Goal: Task Accomplishment & Management: Use online tool/utility

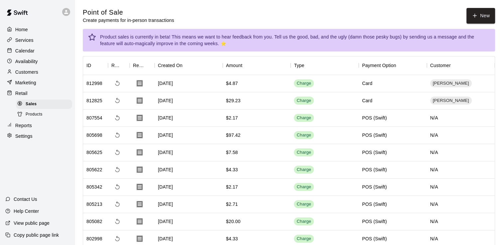
click at [35, 56] on div "Calendar" at bounding box center [37, 51] width 64 height 10
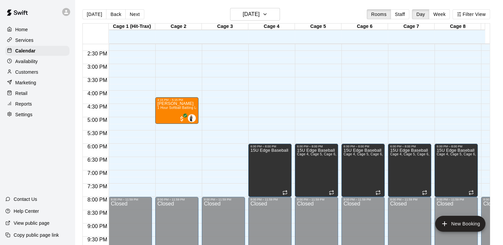
scroll to position [367, 0]
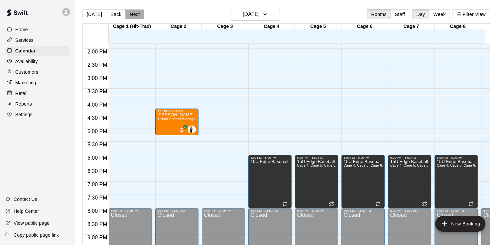
click at [136, 16] on button "Next" at bounding box center [134, 14] width 19 height 10
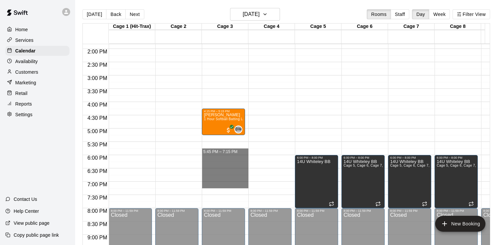
drag, startPoint x: 232, startPoint y: 155, endPoint x: 232, endPoint y: 185, distance: 30.6
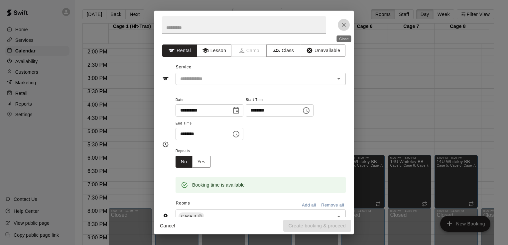
click at [343, 23] on icon "Close" at bounding box center [343, 25] width 7 height 7
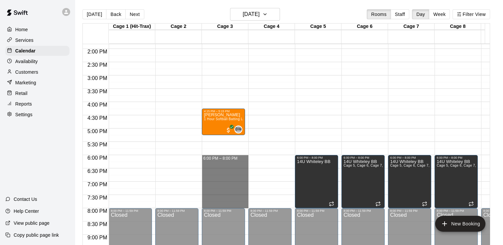
drag, startPoint x: 236, startPoint y: 156, endPoint x: 235, endPoint y: 204, distance: 47.5
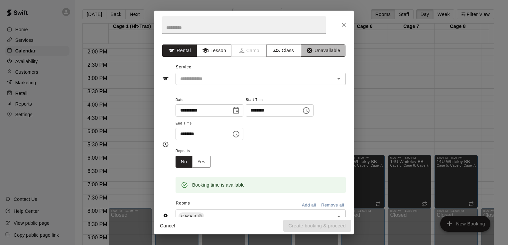
click at [314, 53] on button "Unavailable" at bounding box center [323, 51] width 45 height 12
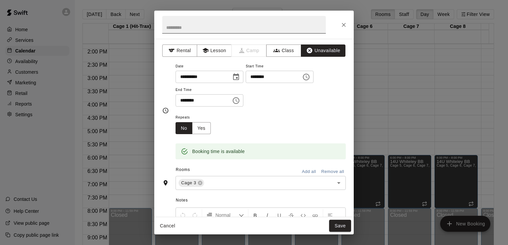
click at [218, 30] on input "text" at bounding box center [243, 25] width 163 height 18
type input "**********"
click at [348, 25] on button "Close" at bounding box center [344, 25] width 12 height 12
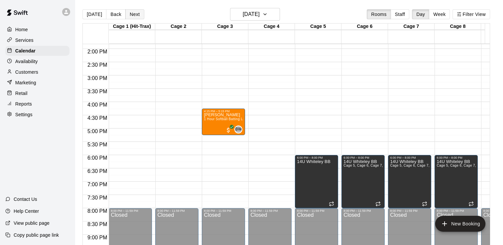
click at [138, 16] on button "Next" at bounding box center [134, 14] width 19 height 10
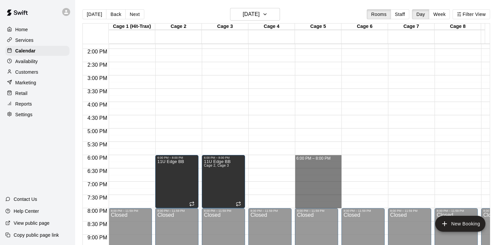
drag, startPoint x: 313, startPoint y: 155, endPoint x: 314, endPoint y: 202, distance: 46.9
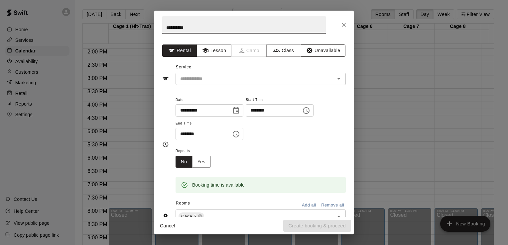
type input "**********"
click at [318, 46] on button "Unavailable" at bounding box center [323, 51] width 45 height 12
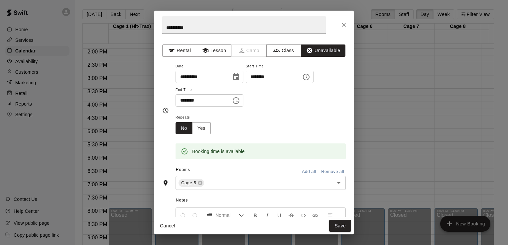
click at [307, 170] on button "Add all" at bounding box center [308, 172] width 21 height 10
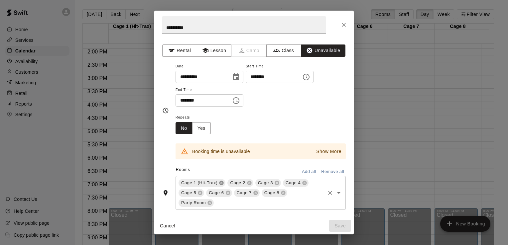
click at [219, 183] on icon at bounding box center [221, 183] width 4 height 4
click at [199, 183] on icon at bounding box center [199, 182] width 5 height 5
click at [199, 183] on icon at bounding box center [200, 183] width 4 height 4
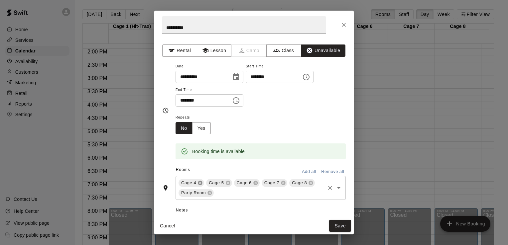
click at [200, 183] on icon at bounding box center [199, 182] width 5 height 5
click at [208, 193] on icon at bounding box center [210, 193] width 4 height 4
click at [338, 225] on button "Save" at bounding box center [340, 226] width 22 height 12
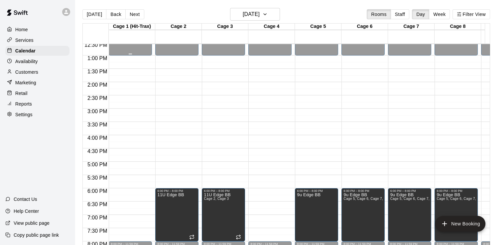
scroll to position [68, 0]
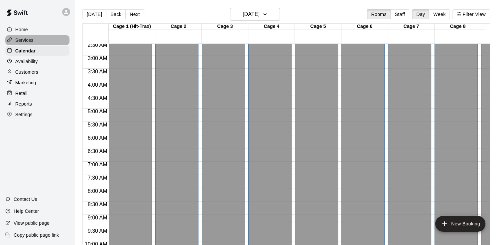
click at [28, 45] on div "Services" at bounding box center [37, 40] width 64 height 10
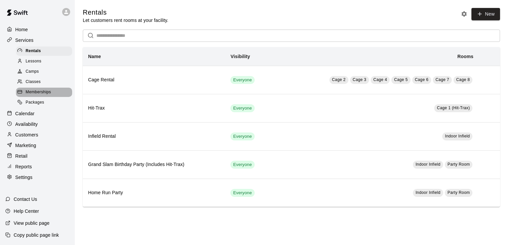
click at [43, 96] on span "Memberships" at bounding box center [38, 92] width 25 height 7
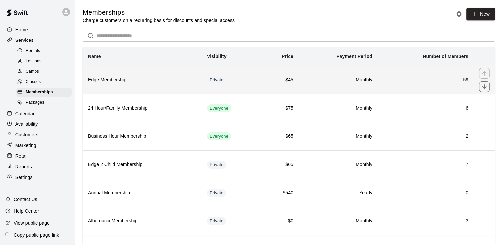
click at [165, 78] on h6 "Edge Membership" at bounding box center [142, 79] width 108 height 7
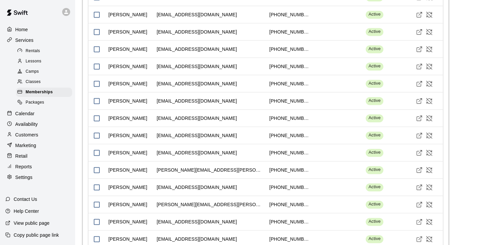
scroll to position [714, 0]
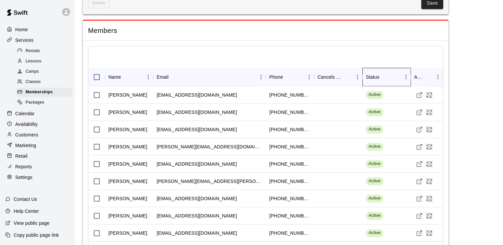
click at [371, 75] on div "Status" at bounding box center [372, 77] width 14 height 19
click at [384, 74] on icon "Sort" at bounding box center [384, 77] width 6 height 6
click at [383, 75] on icon "Sort" at bounding box center [384, 77] width 4 height 4
click at [383, 75] on icon "Sort" at bounding box center [384, 77] width 6 height 6
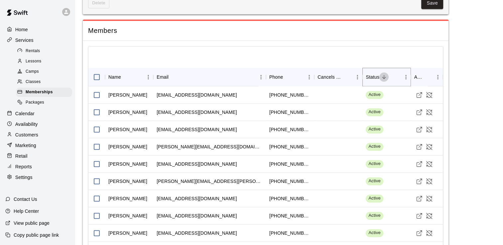
click at [383, 75] on icon "Sort" at bounding box center [384, 77] width 4 height 4
click at [383, 75] on icon "Sort" at bounding box center [384, 77] width 6 height 6
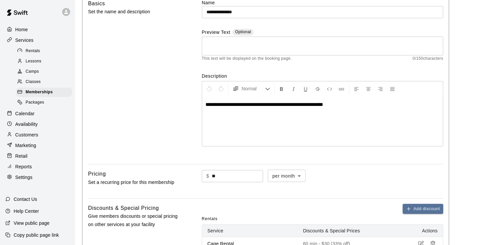
scroll to position [166, 0]
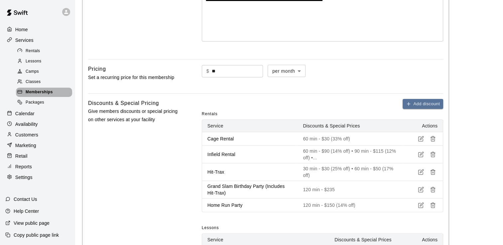
click at [29, 95] on span "Memberships" at bounding box center [39, 92] width 27 height 7
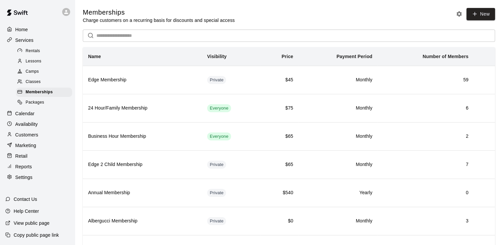
click at [41, 106] on span "Packages" at bounding box center [35, 102] width 19 height 7
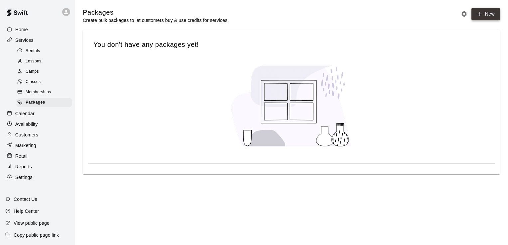
click at [486, 16] on link "New" at bounding box center [485, 14] width 29 height 12
